Goal: Information Seeking & Learning: Learn about a topic

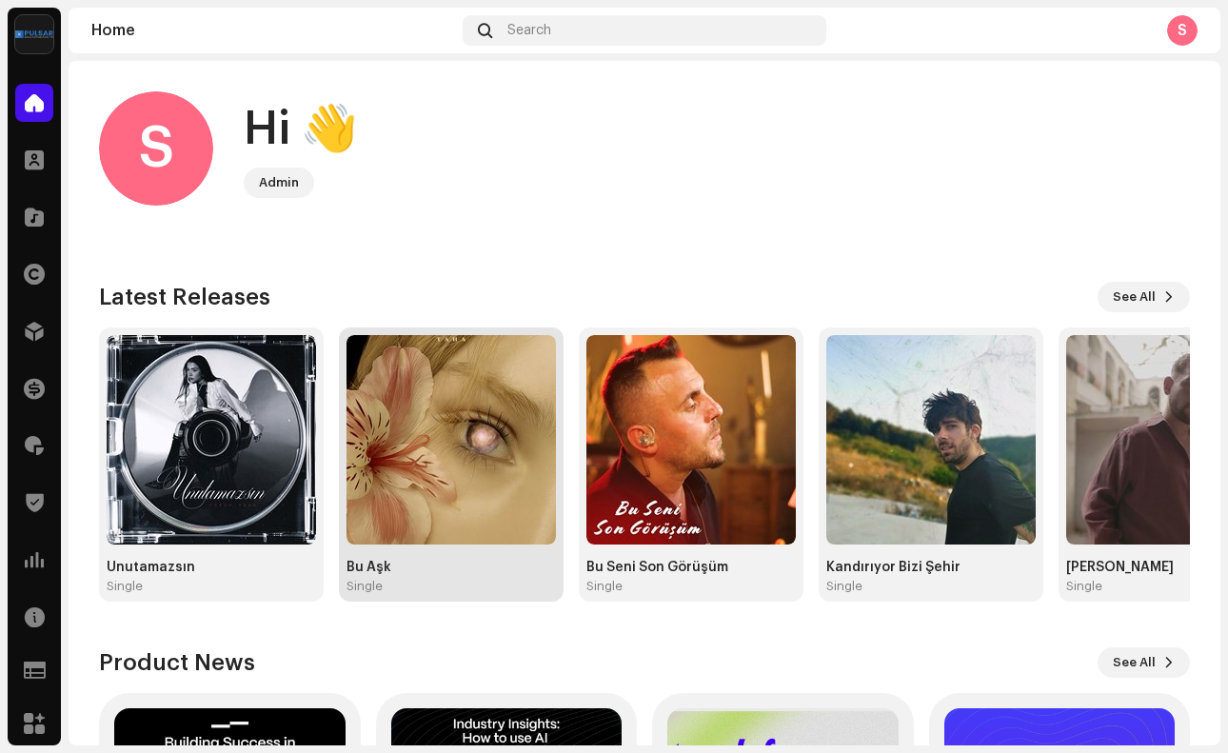
click at [428, 502] on img at bounding box center [450, 439] width 209 height 209
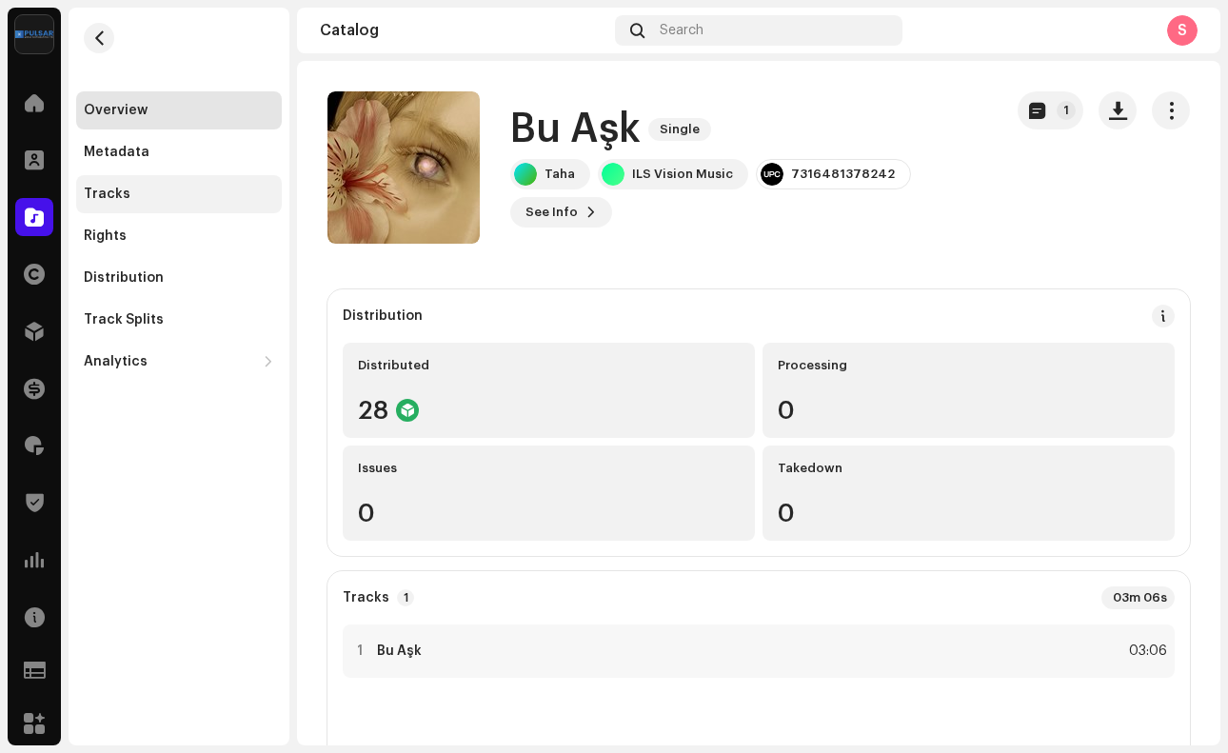
click at [194, 201] on div "Tracks" at bounding box center [179, 194] width 206 height 38
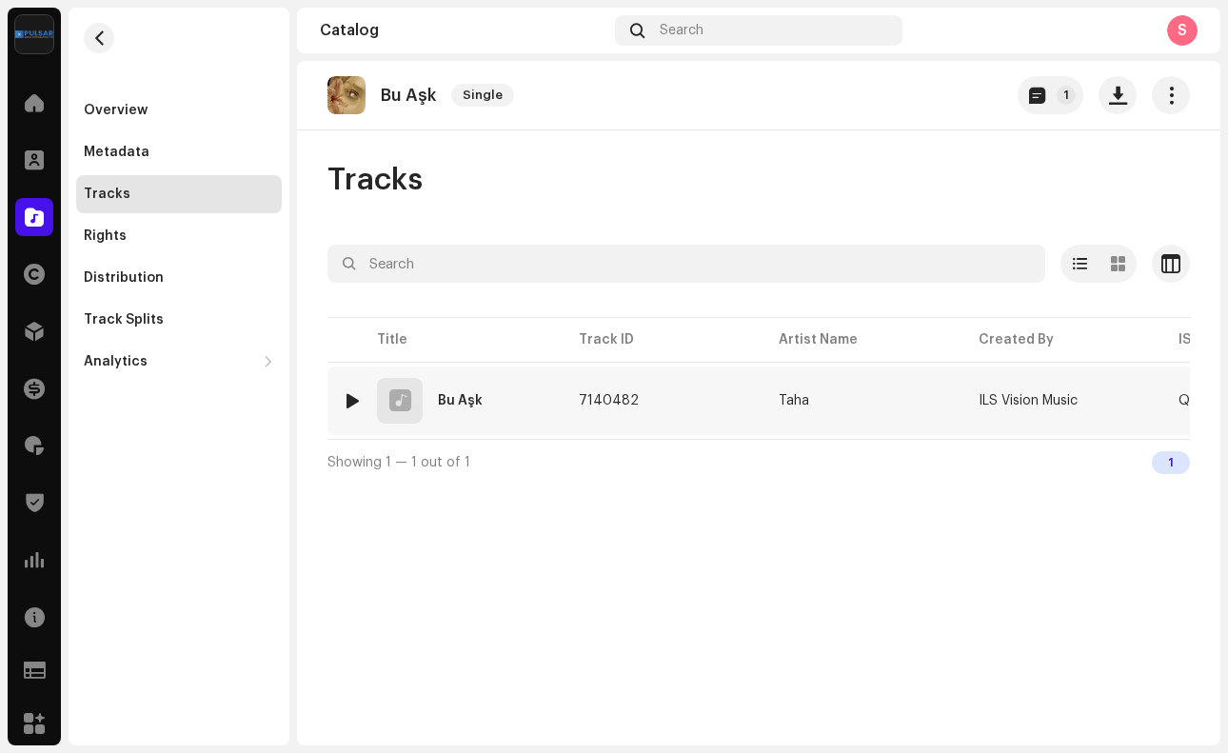
click at [351, 405] on div at bounding box center [353, 400] width 14 height 15
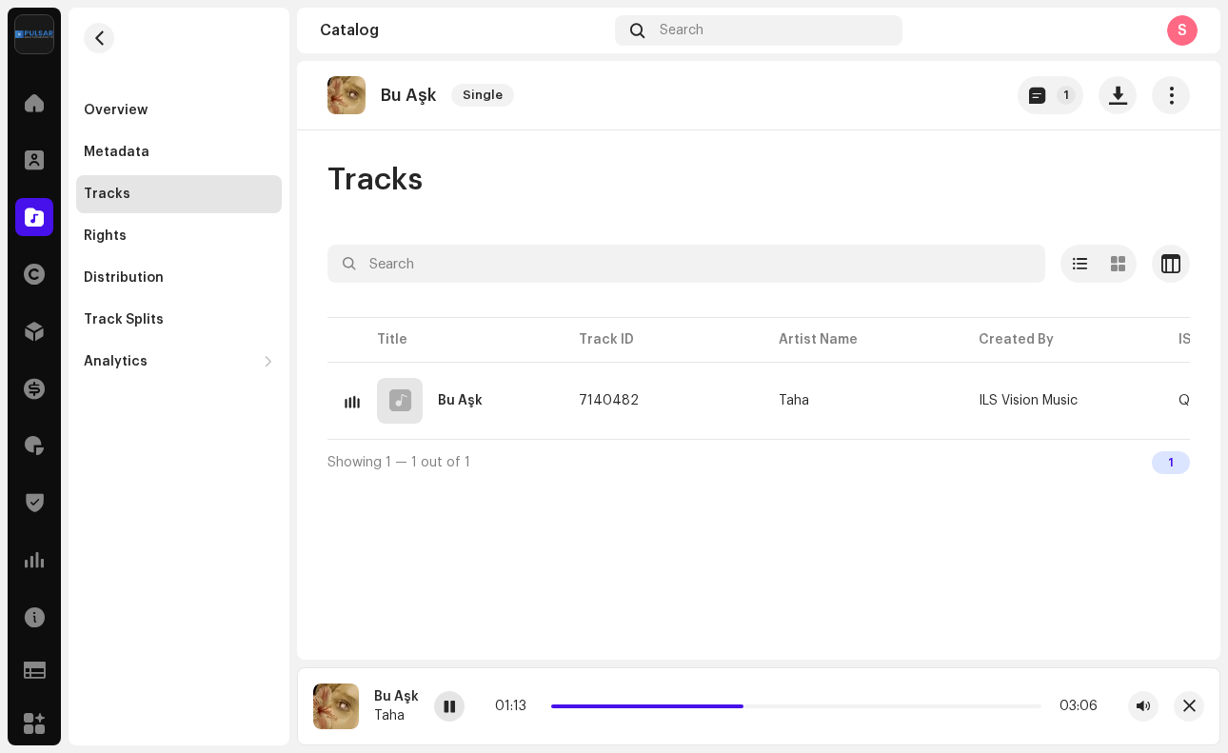
click at [448, 697] on div at bounding box center [449, 706] width 30 height 30
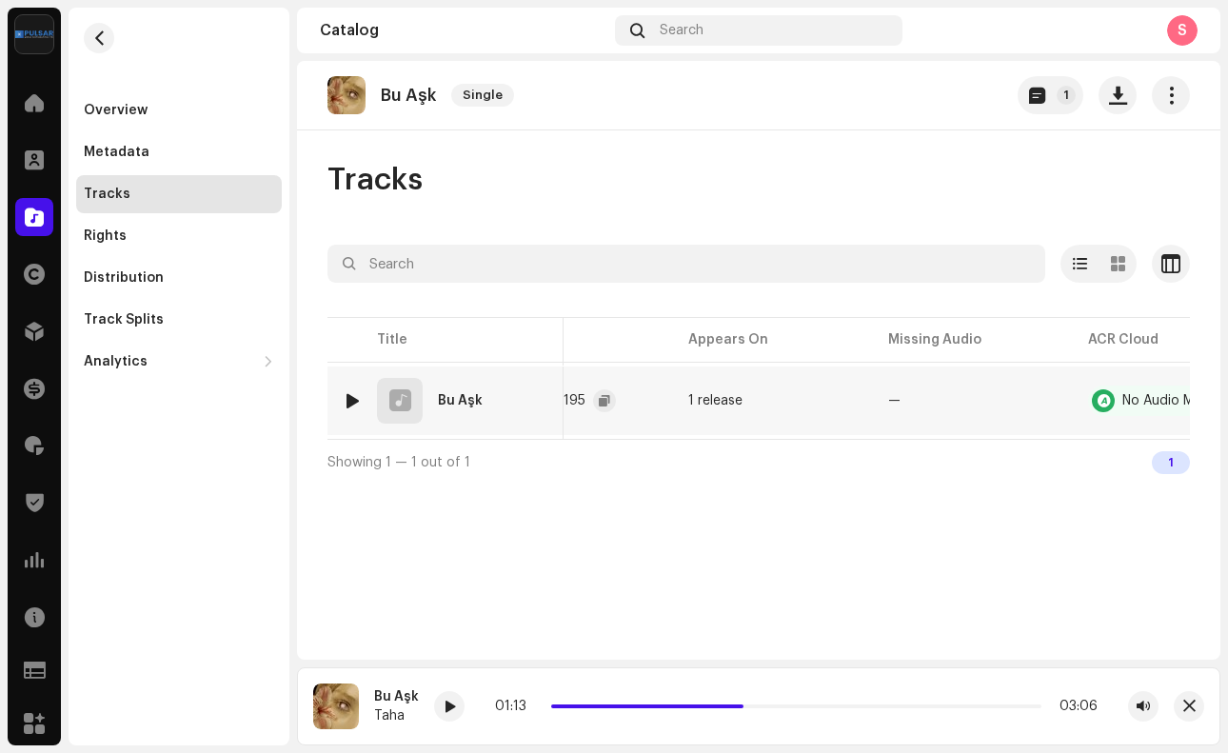
scroll to position [0, 701]
click at [1184, 113] on re-m-actions-button at bounding box center [1171, 95] width 38 height 38
click at [481, 401] on div "Bu Aşk" at bounding box center [460, 400] width 45 height 13
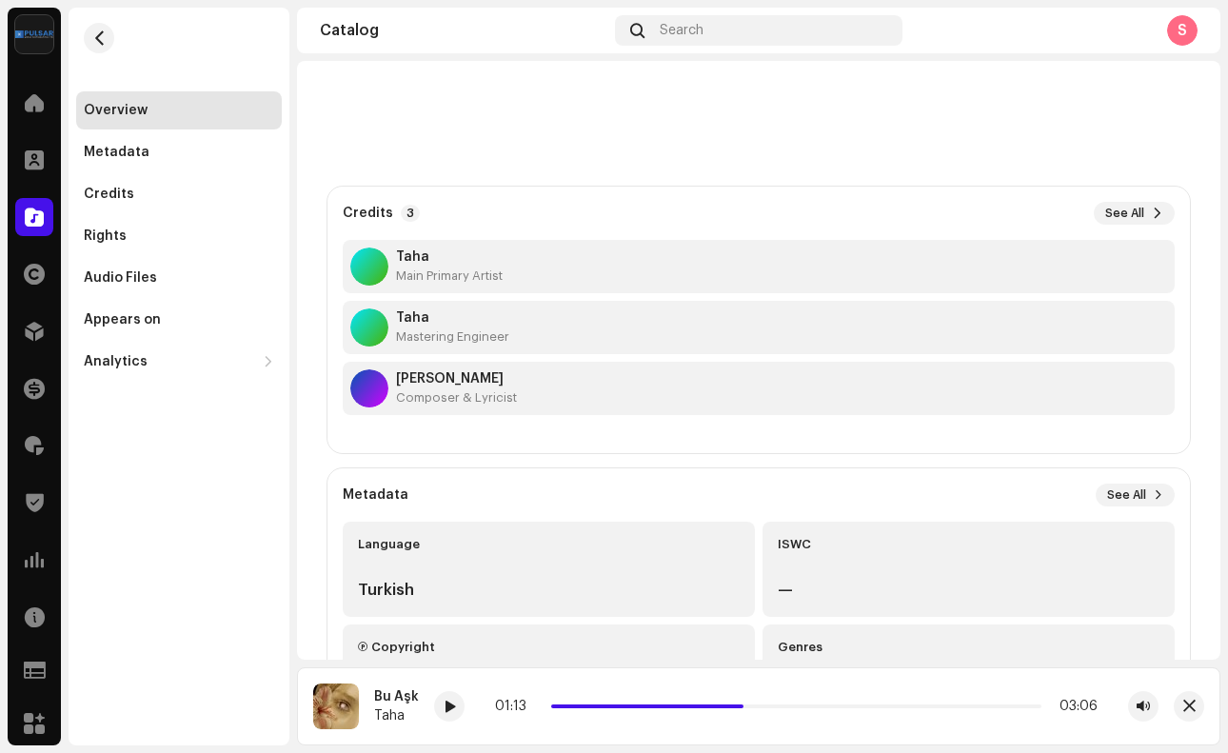
scroll to position [104, 0]
click at [408, 32] on p "Bu Aşk" at bounding box center [408, 22] width 55 height 20
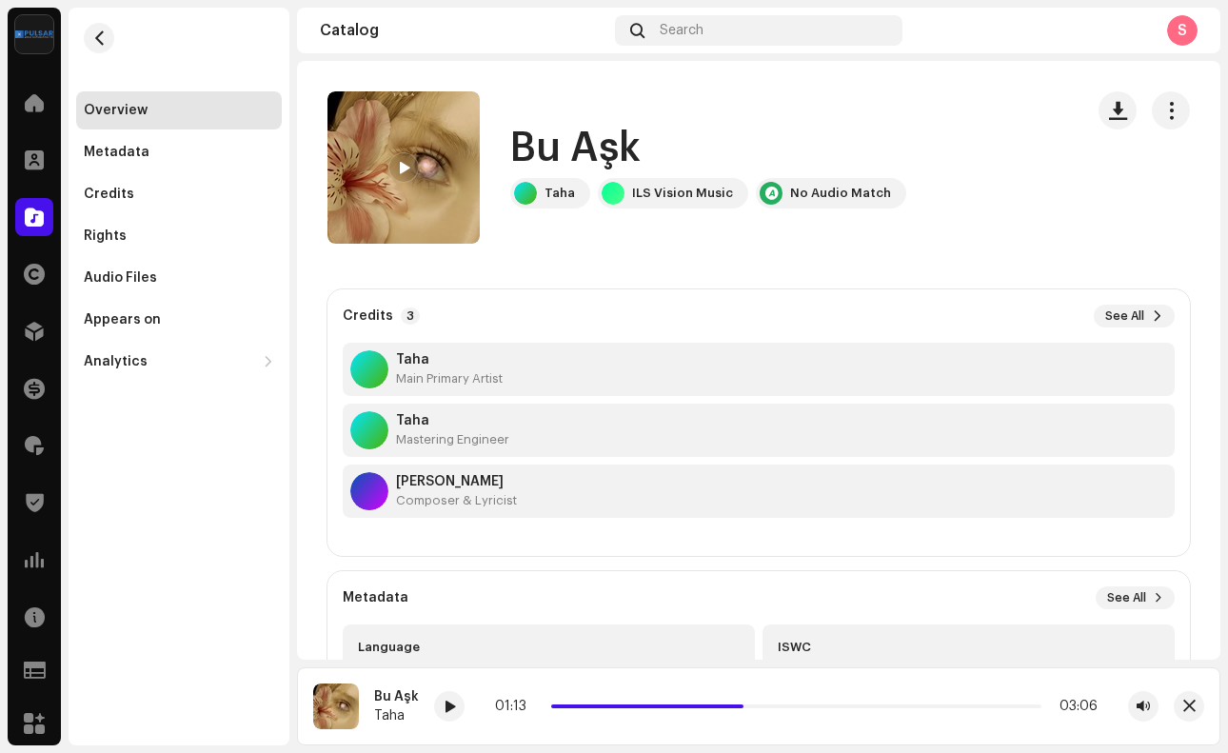
scroll to position [0, 0]
click at [1129, 113] on div at bounding box center [1143, 110] width 91 height 38
click at [1109, 110] on span "button" at bounding box center [1118, 110] width 18 height 15
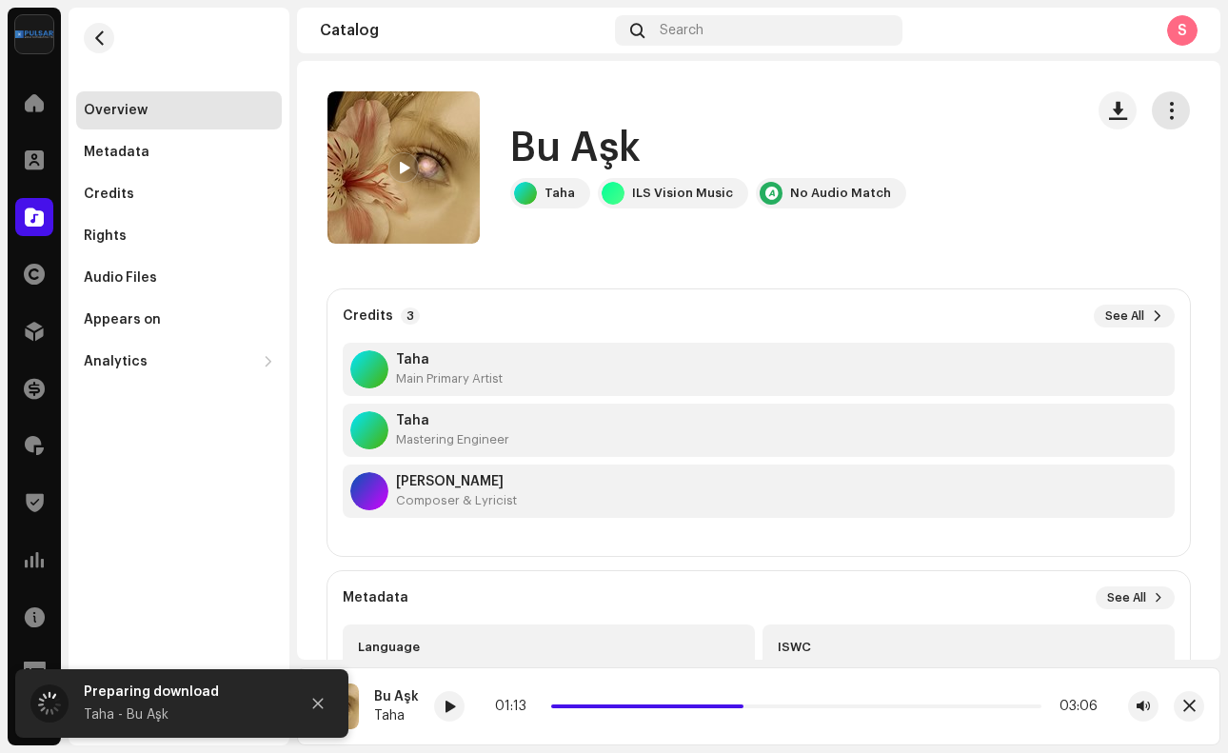
click at [1162, 109] on span "button" at bounding box center [1171, 110] width 18 height 15
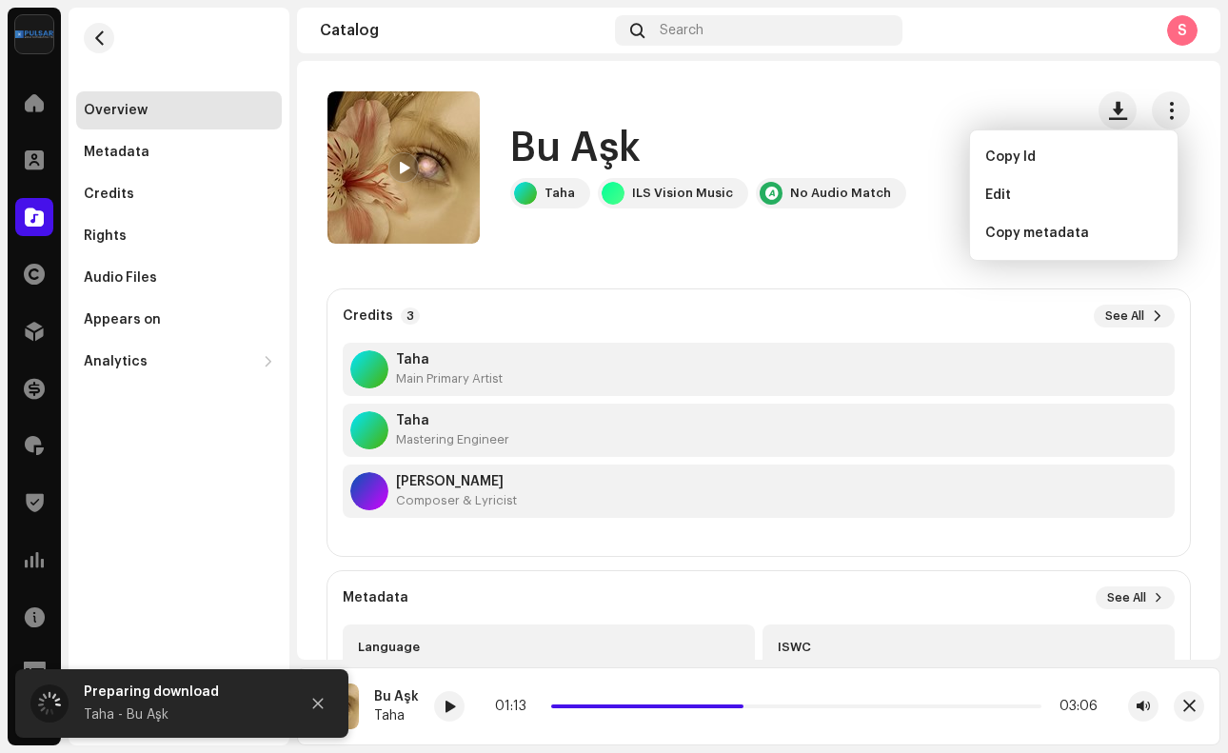
click at [408, 174] on span at bounding box center [403, 168] width 11 height 15
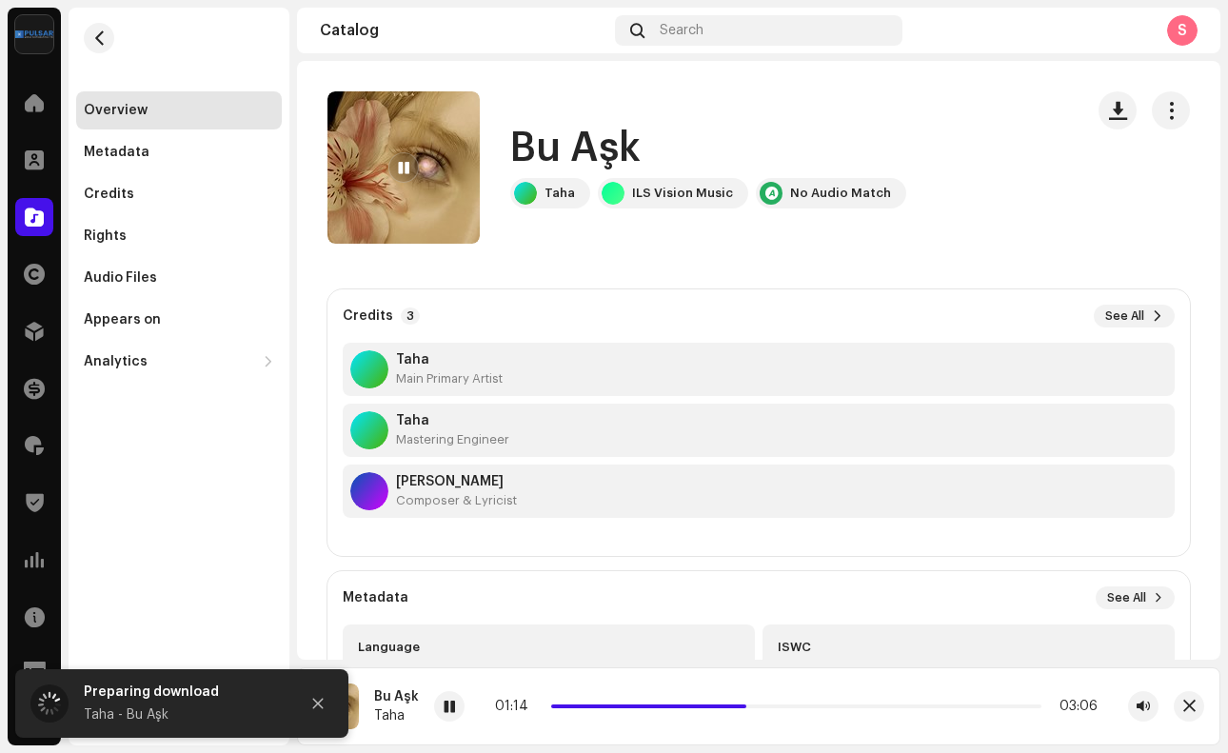
click at [408, 174] on span at bounding box center [403, 168] width 11 height 15
click at [175, 114] on div "Overview" at bounding box center [179, 110] width 190 height 15
click at [51, 228] on div at bounding box center [34, 217] width 38 height 38
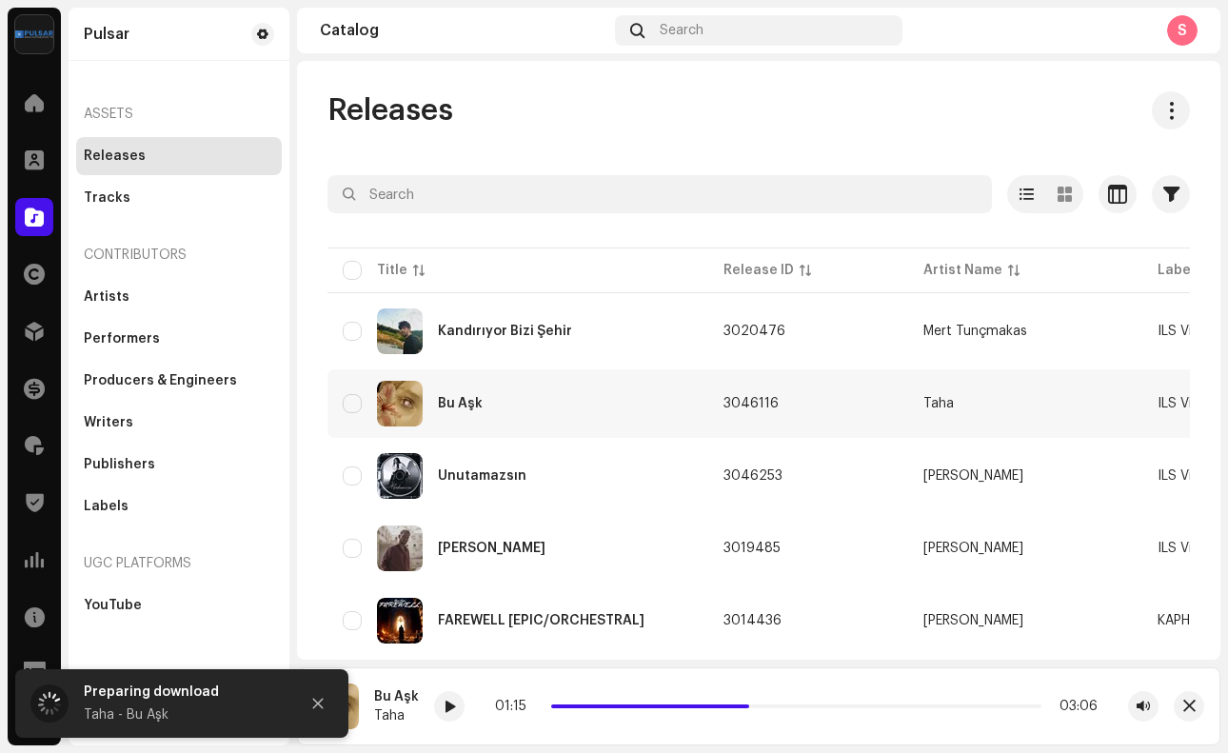
click at [476, 398] on div "Bu Aşk" at bounding box center [460, 403] width 45 height 13
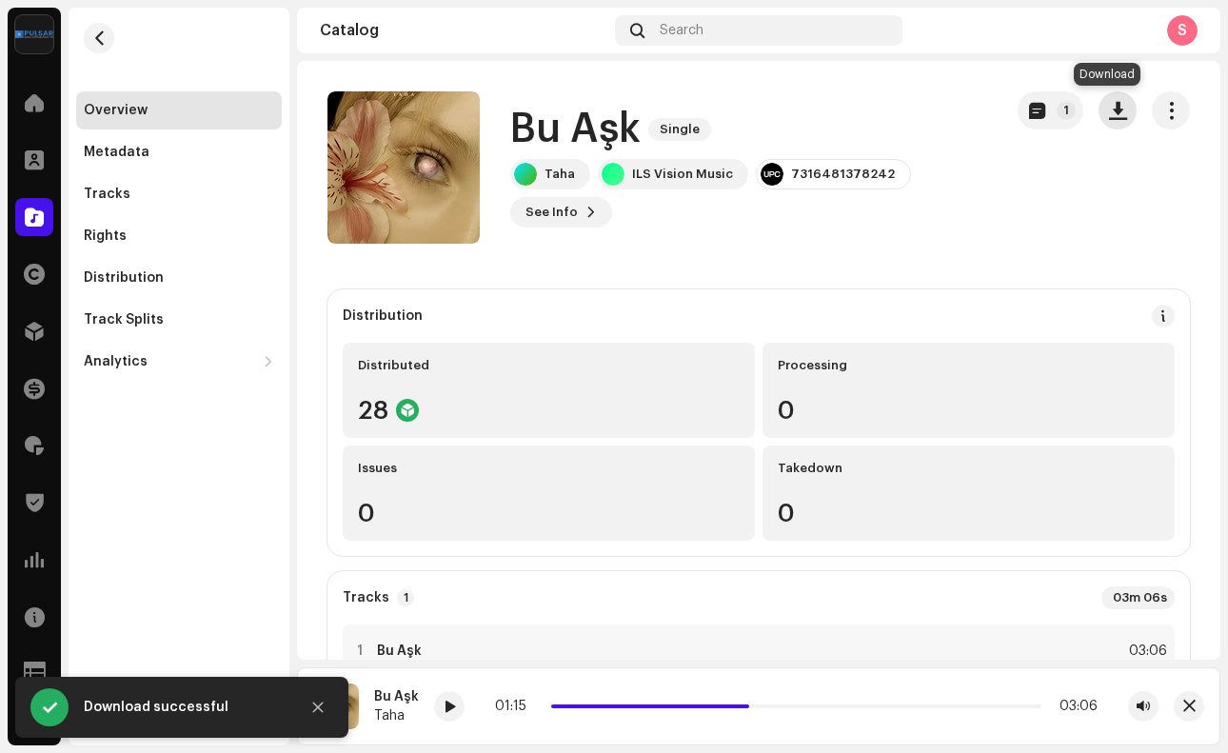
click at [1109, 118] on span "button" at bounding box center [1118, 110] width 18 height 15
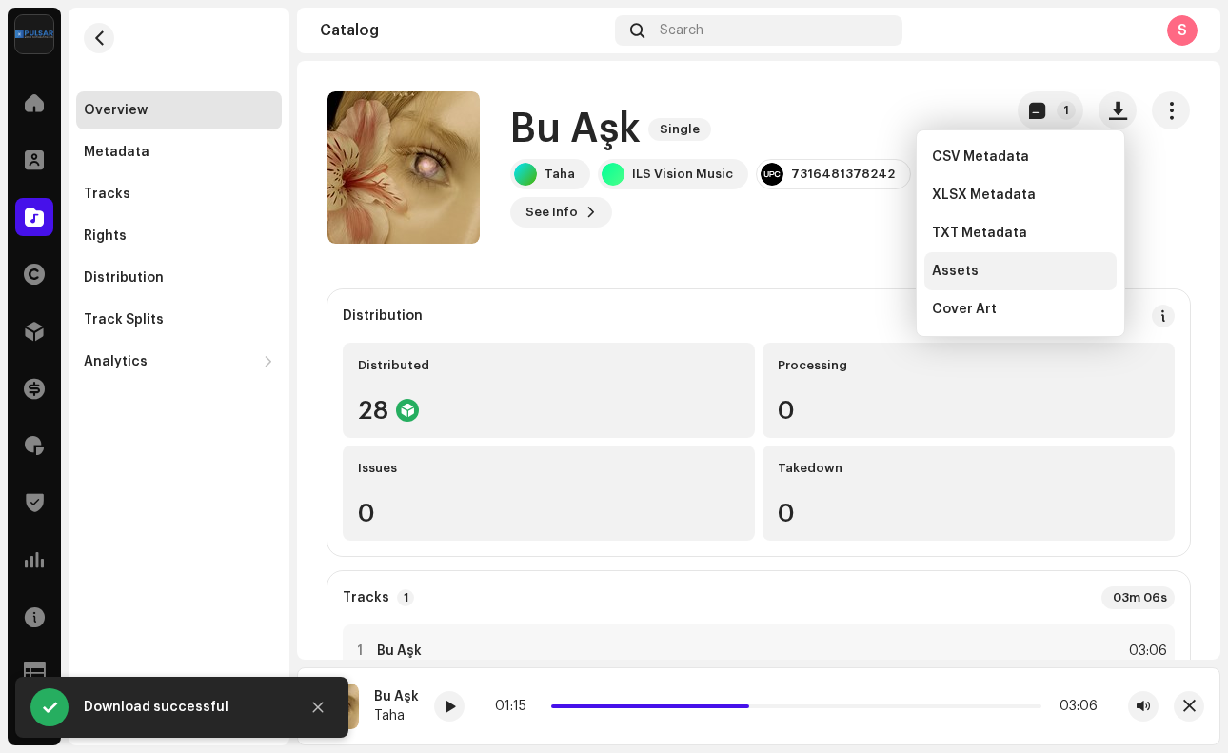
click at [970, 274] on span "Assets" at bounding box center [955, 271] width 47 height 15
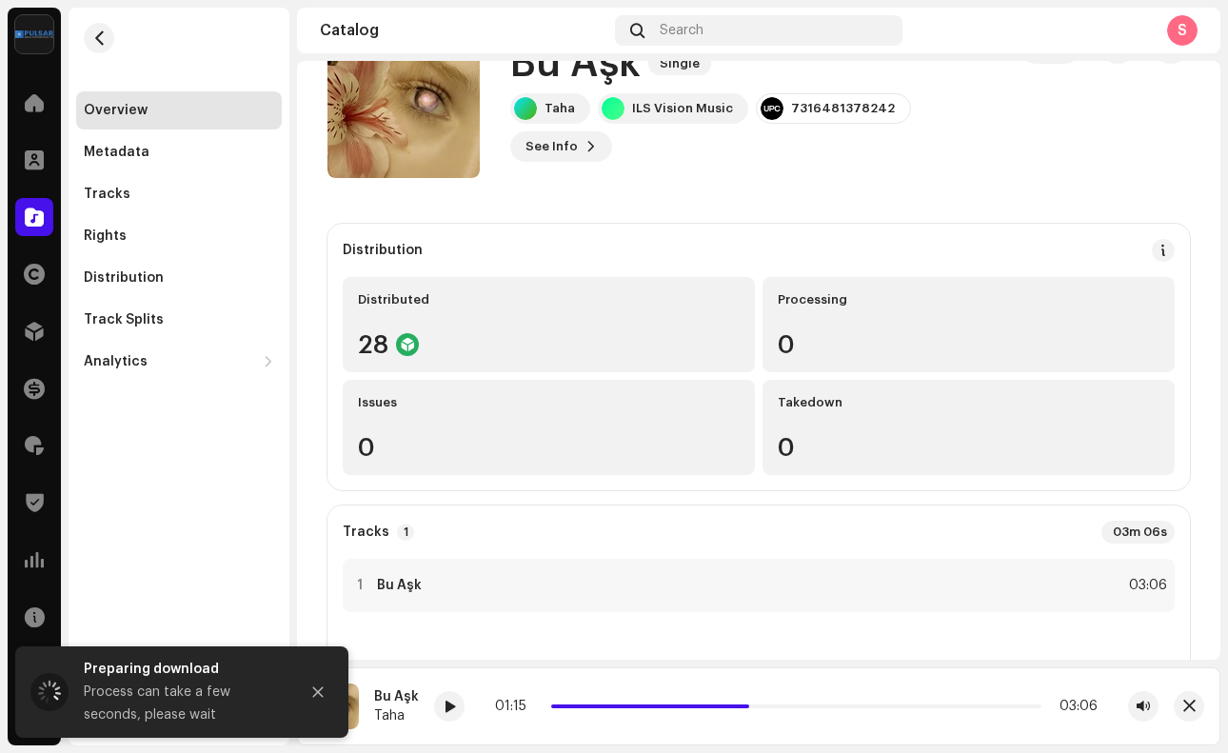
scroll to position [82, 0]
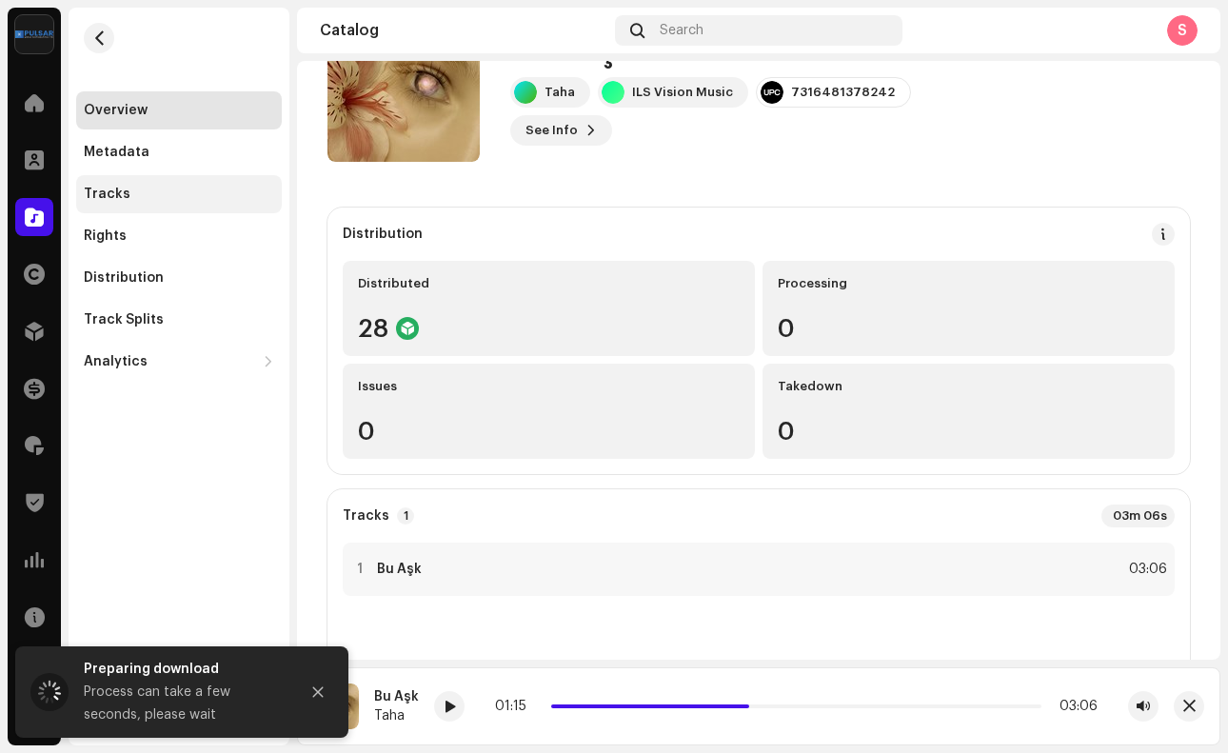
click at [175, 196] on div "Tracks" at bounding box center [179, 194] width 190 height 15
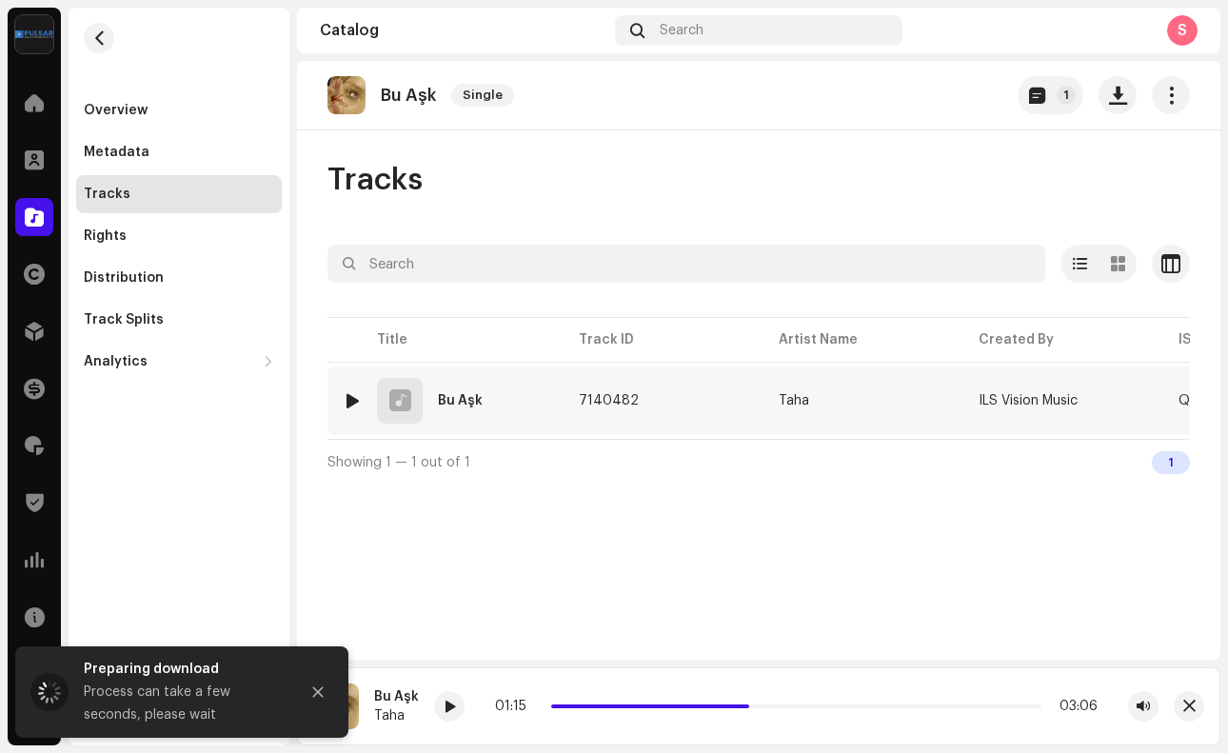
click at [466, 405] on div "Bu Aşk" at bounding box center [460, 400] width 45 height 13
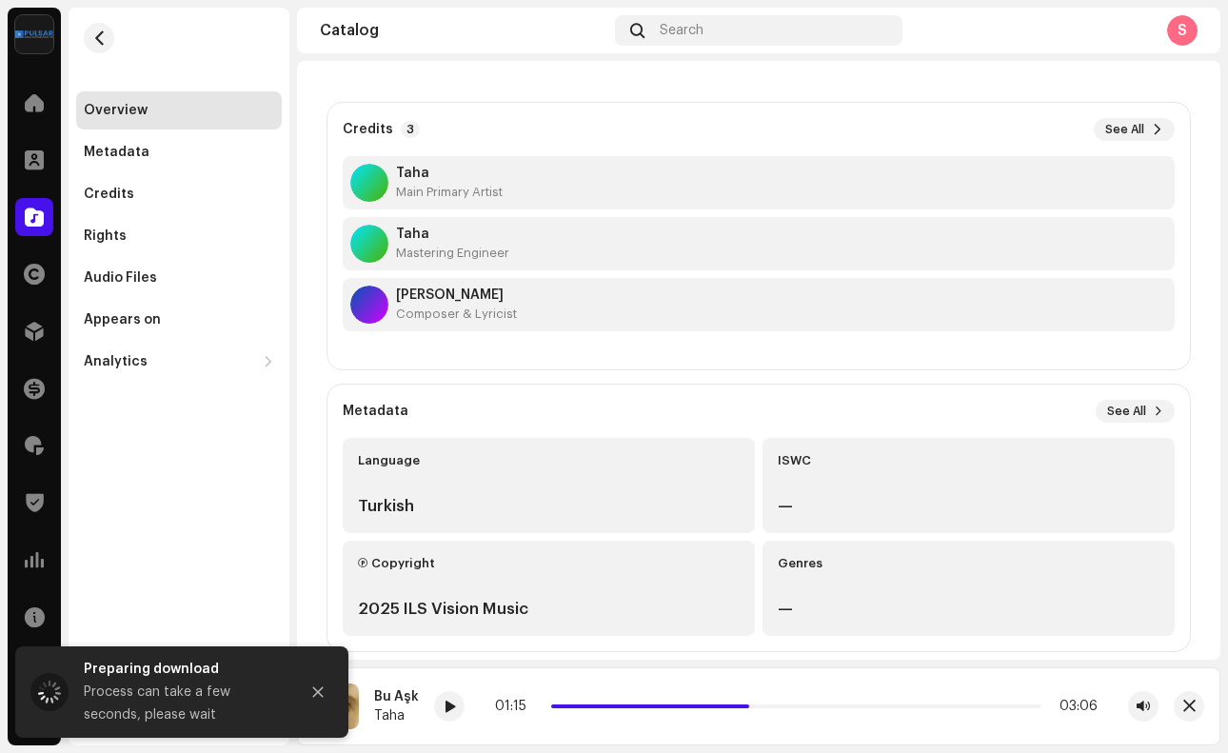
scroll to position [169, 0]
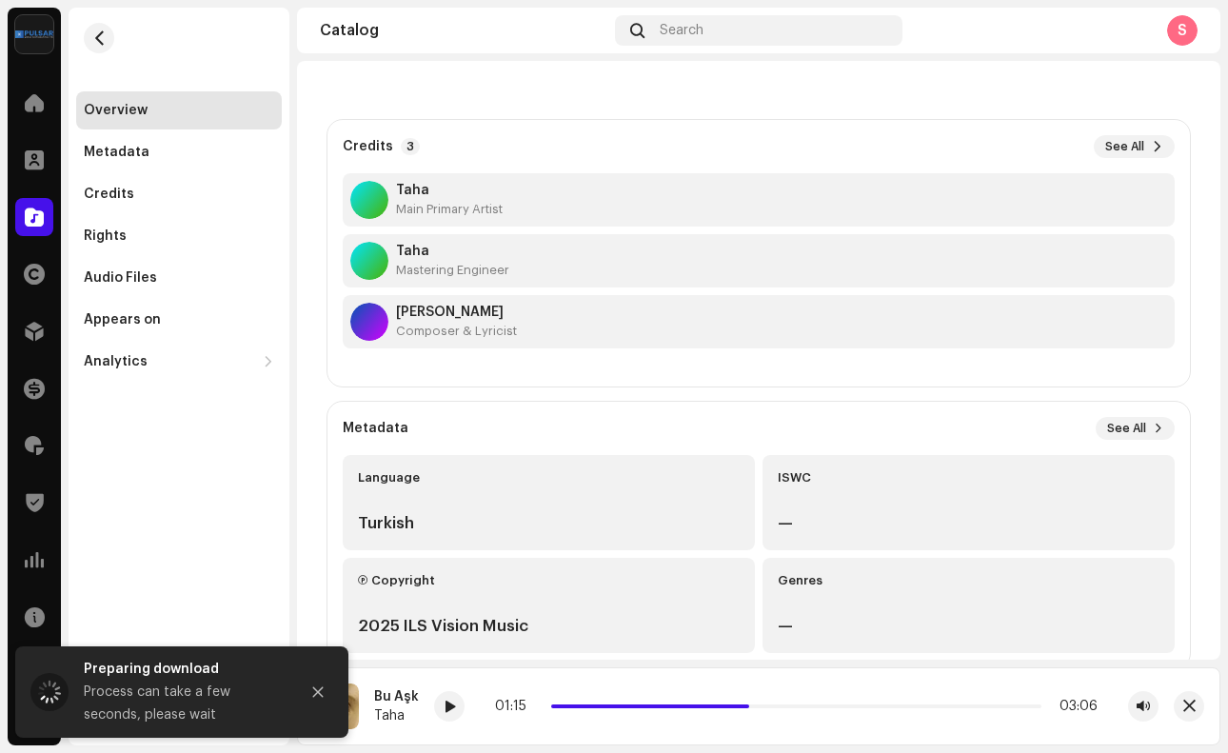
drag, startPoint x: 576, startPoint y: 310, endPoint x: 387, endPoint y: 310, distance: 188.5
click at [387, 309] on div "[PERSON_NAME] Composer & Lyricist" at bounding box center [759, 321] width 832 height 53
copy div "[PERSON_NAME]"
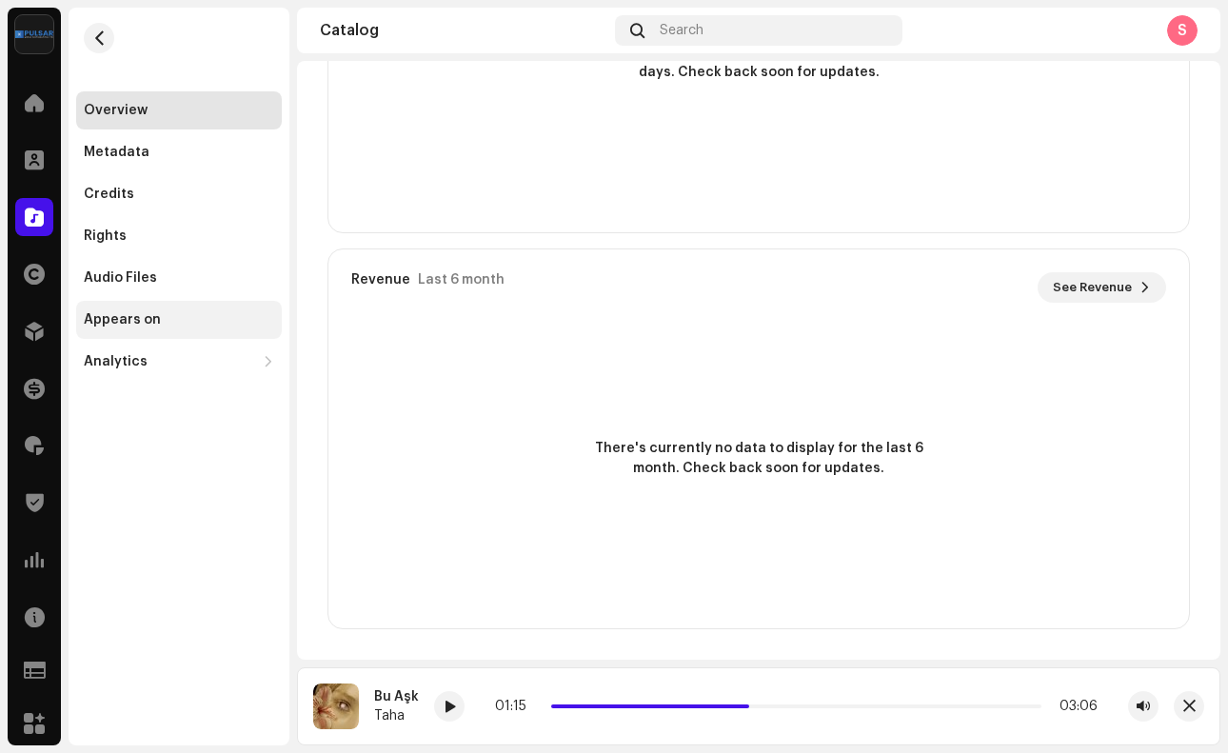
scroll to position [1313, 0]
click at [164, 261] on div "Audio Files" at bounding box center [179, 278] width 206 height 38
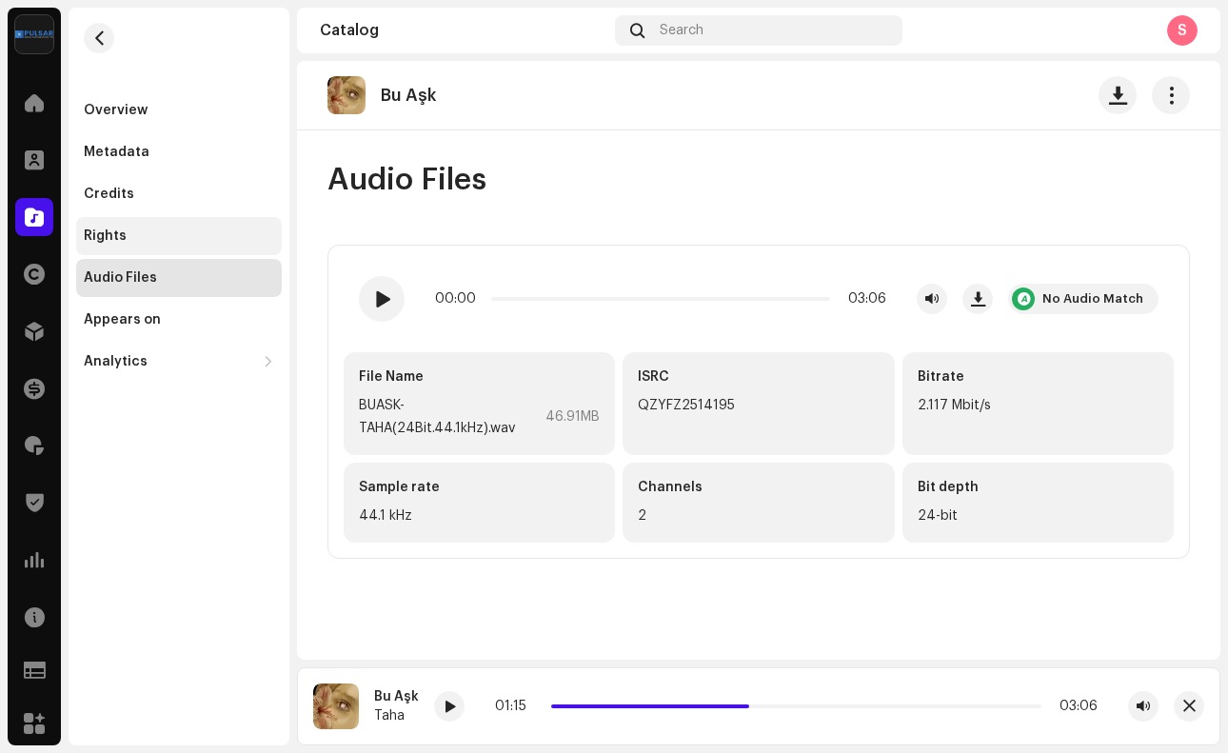
click at [188, 219] on div "Rights" at bounding box center [179, 236] width 206 height 38
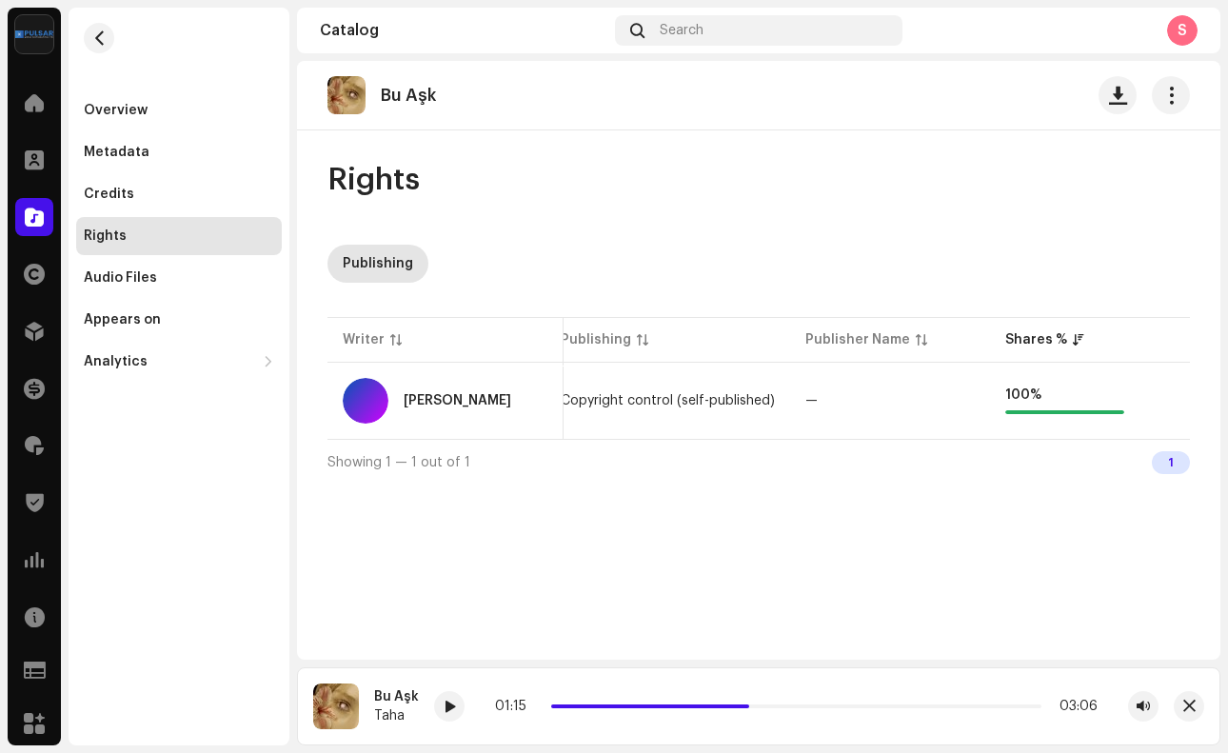
scroll to position [0, 236]
click at [179, 197] on div "Credits" at bounding box center [179, 194] width 190 height 15
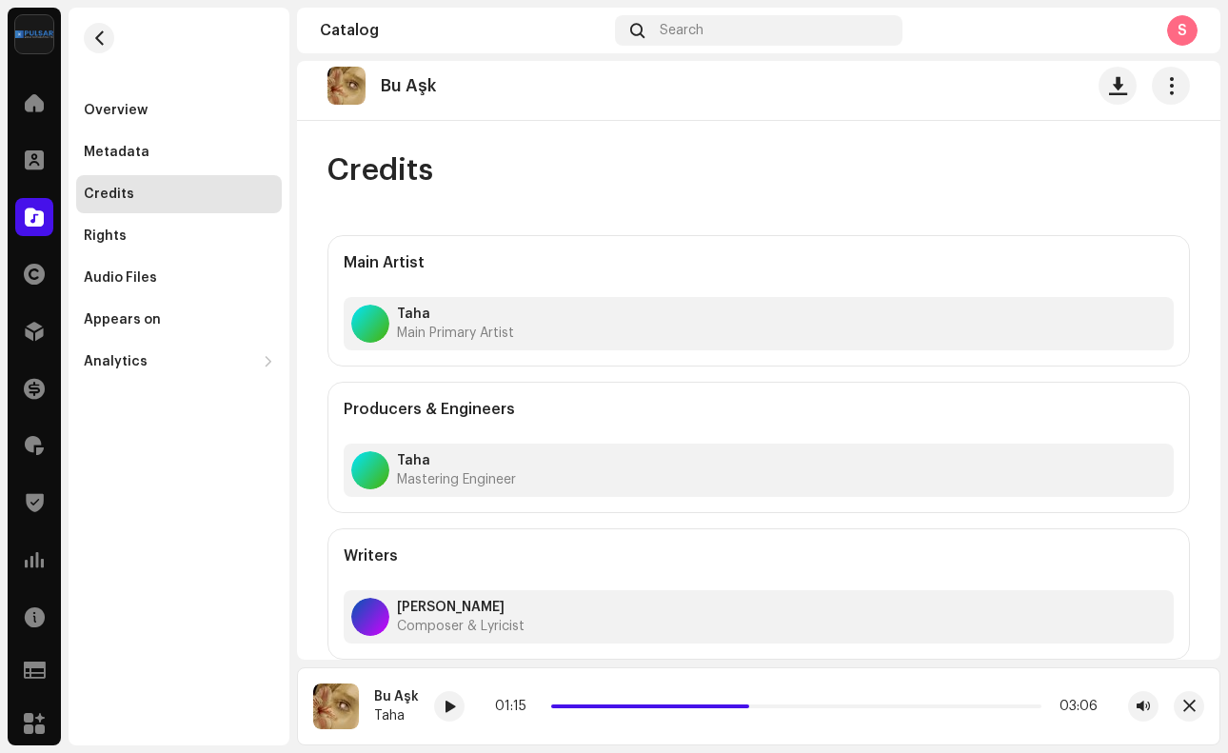
scroll to position [10, 0]
click at [220, 155] on div "Metadata" at bounding box center [179, 152] width 190 height 15
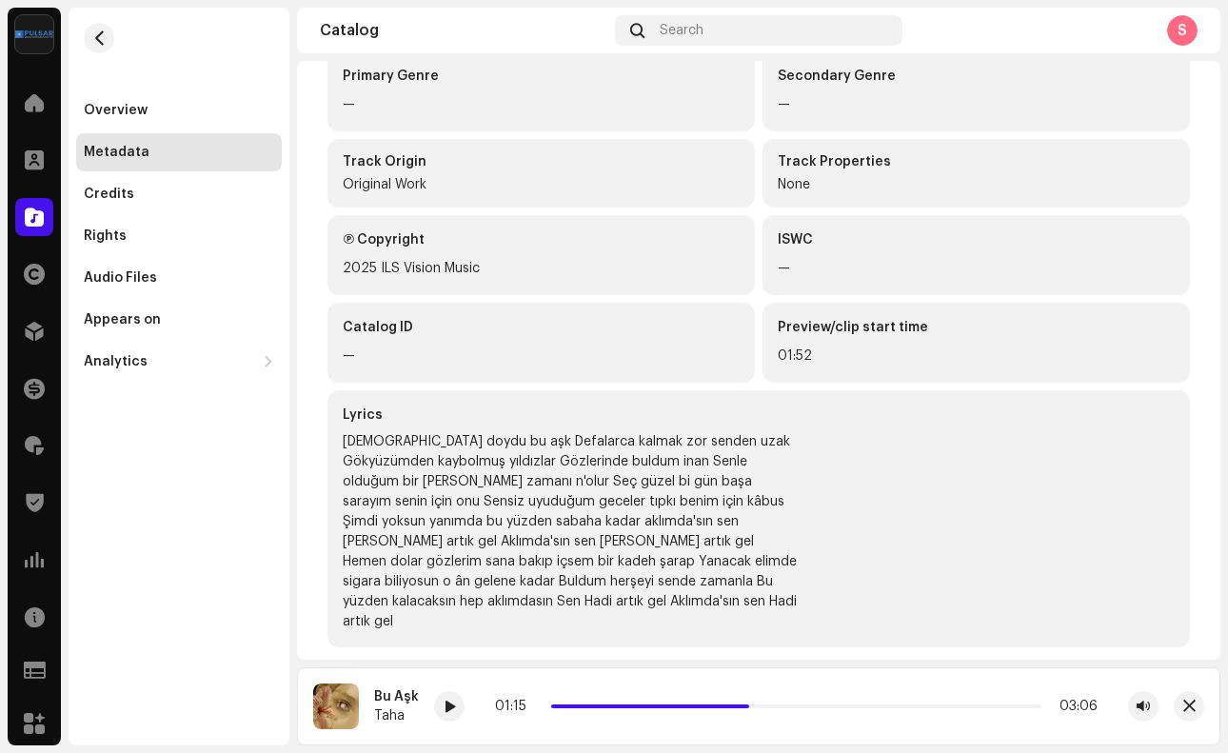
scroll to position [454, 0]
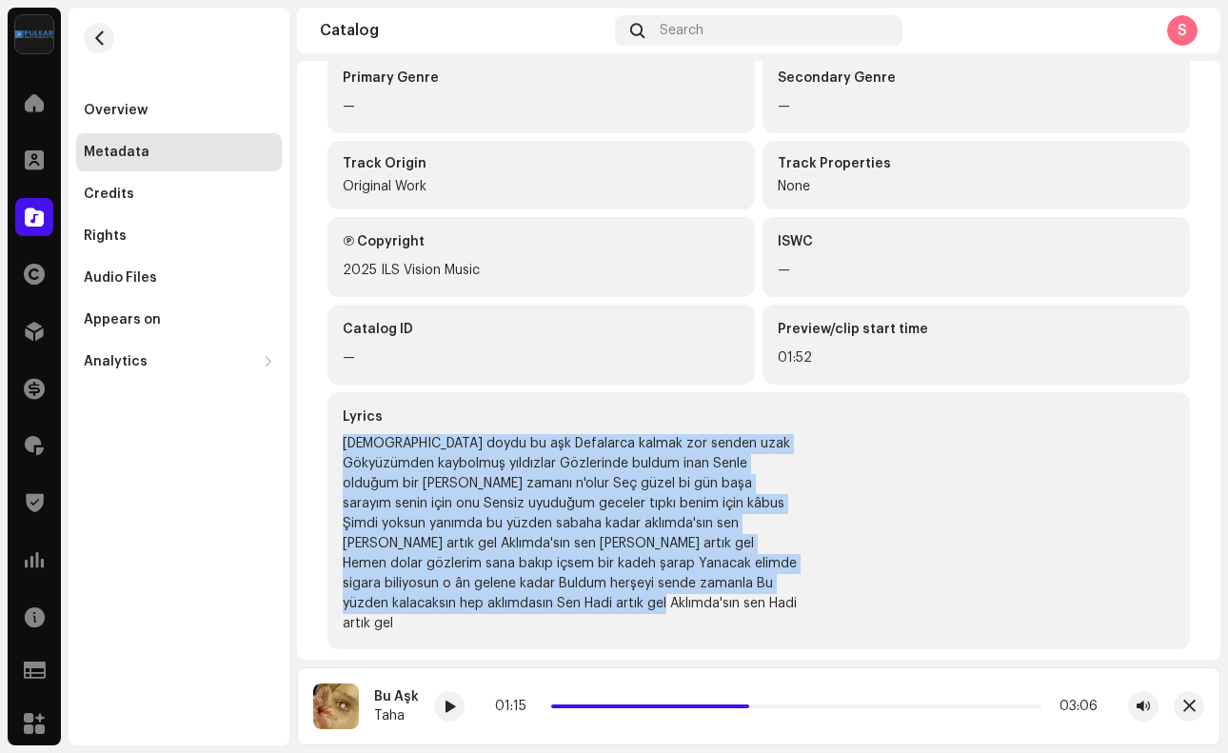
drag, startPoint x: 342, startPoint y: 444, endPoint x: 456, endPoint y: 620, distance: 209.9
click at [456, 620] on div "Lyrics Vedalara doydu bu aşk Defalarca kalmak zor senden uzak Gökyüzümden kaybo…" at bounding box center [758, 520] width 862 height 257
copy div "[DEMOGRAPHIC_DATA] doydu bu aşk Defalarca kalmak zor senden uzak Gökyüzümden ka…"
